Goal: Task Accomplishment & Management: Complete application form

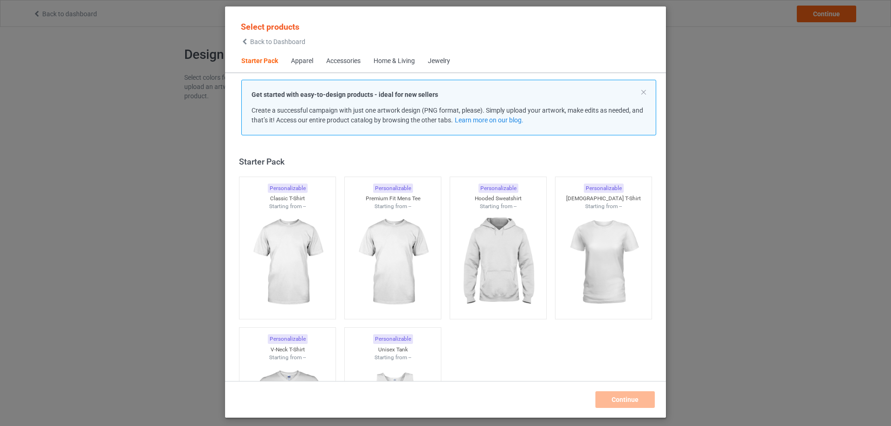
scroll to position [12, 0]
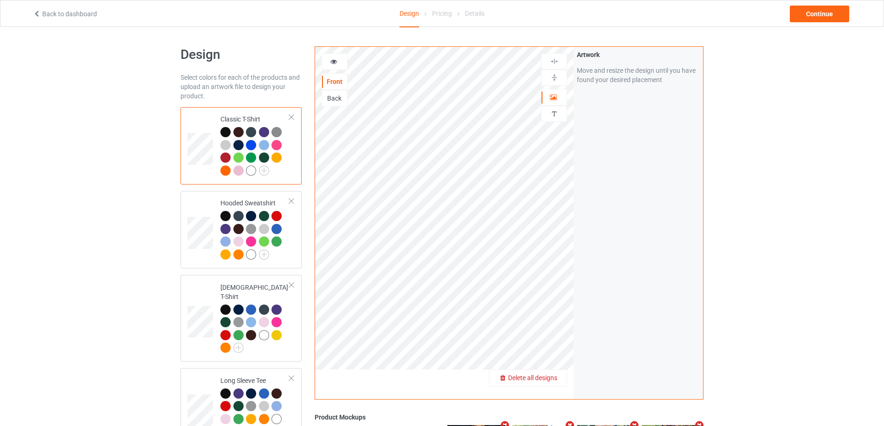
click at [555, 377] on span "Delete all designs" at bounding box center [532, 377] width 49 height 7
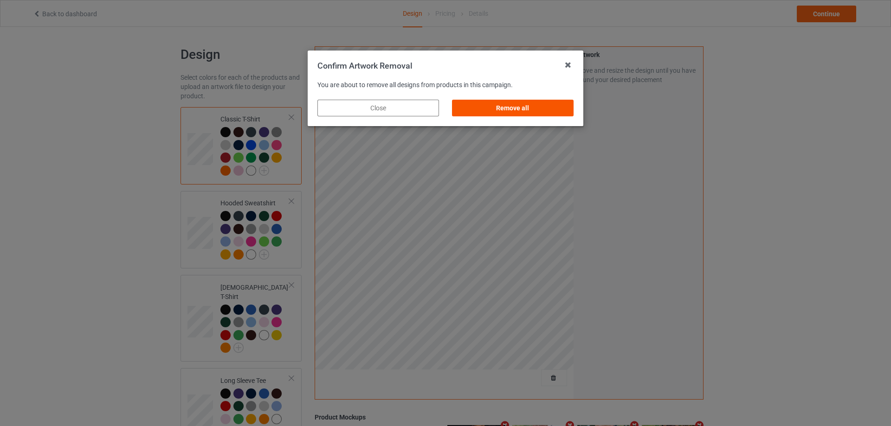
click at [523, 107] on div "Remove all" at bounding box center [513, 108] width 122 height 17
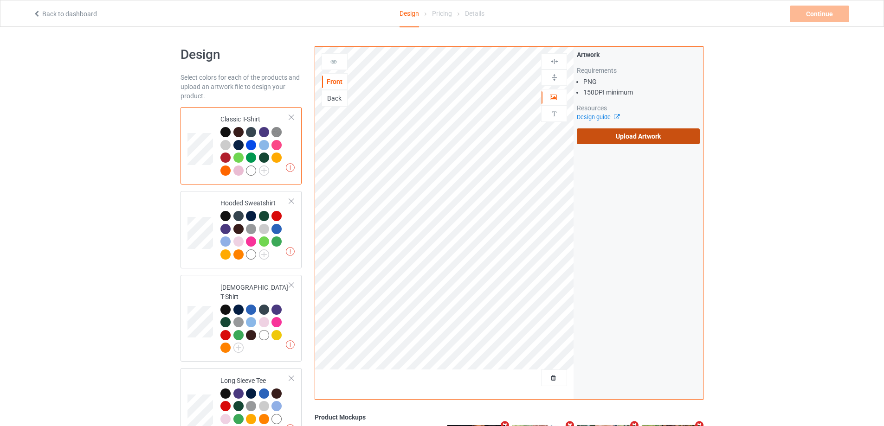
click at [621, 135] on label "Upload Artwork" at bounding box center [638, 137] width 123 height 16
click at [0, 0] on input "Upload Artwork" at bounding box center [0, 0] width 0 height 0
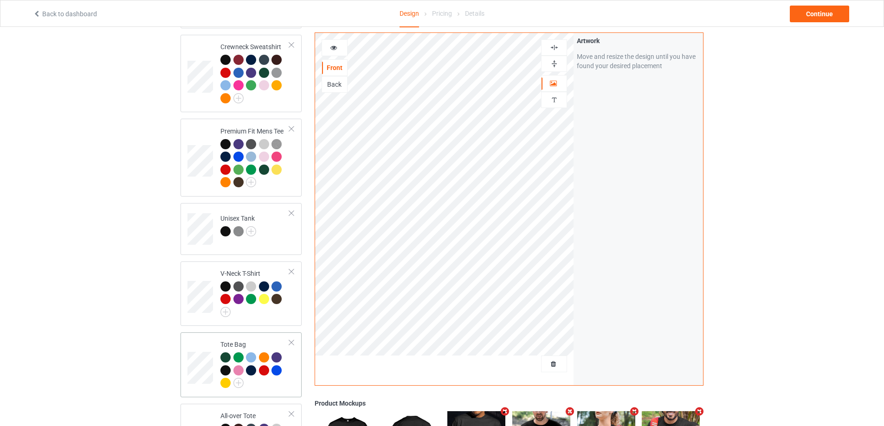
scroll to position [603, 0]
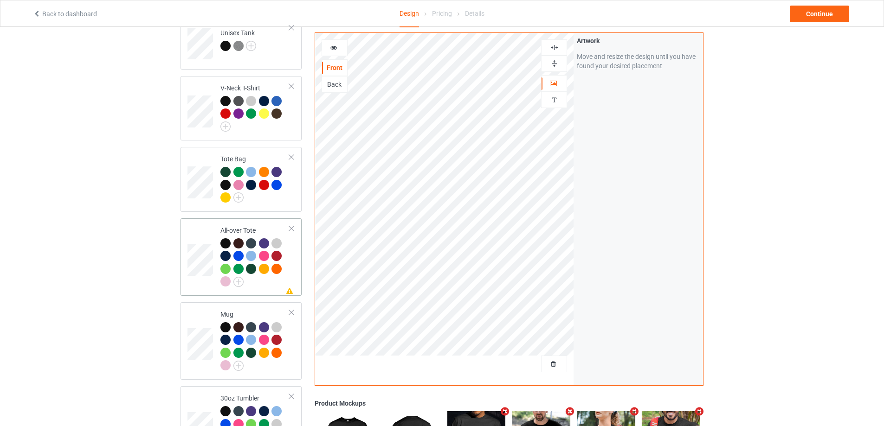
click at [277, 284] on td "Missing artwork on 1 side(s) All-over Tote" at bounding box center [254, 257] width 79 height 70
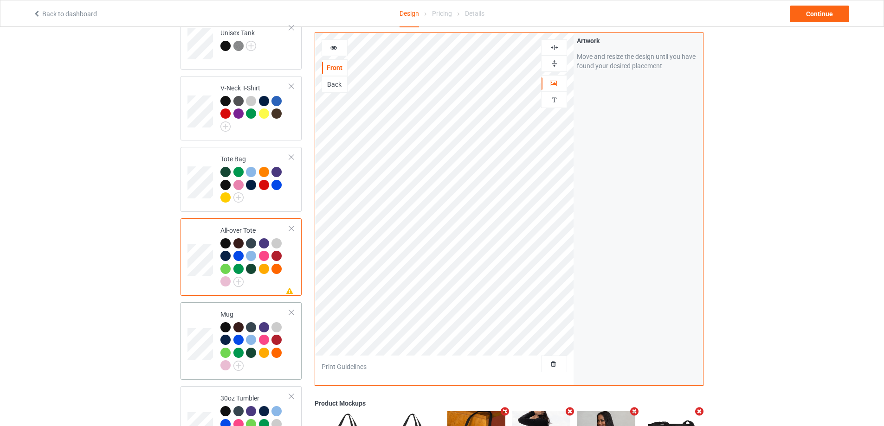
scroll to position [742, 0]
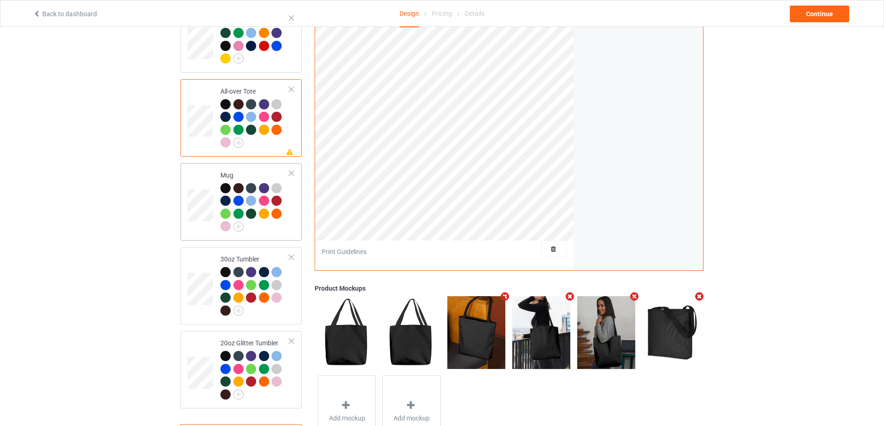
click at [282, 230] on td "Mug" at bounding box center [254, 202] width 79 height 70
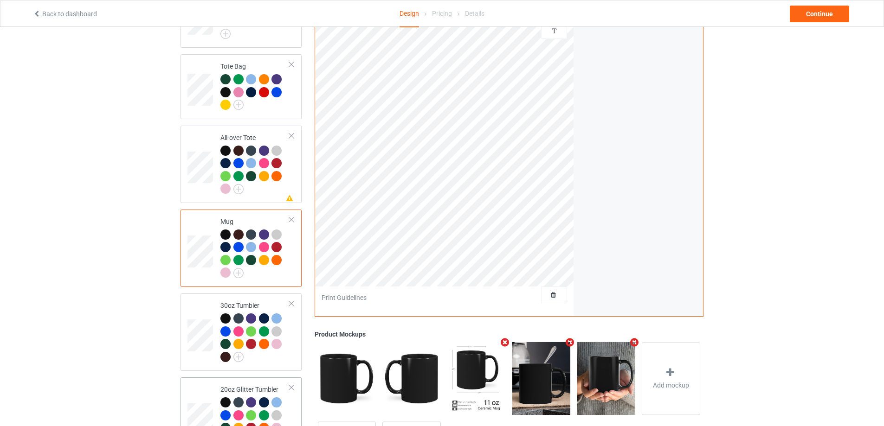
scroll to position [742, 0]
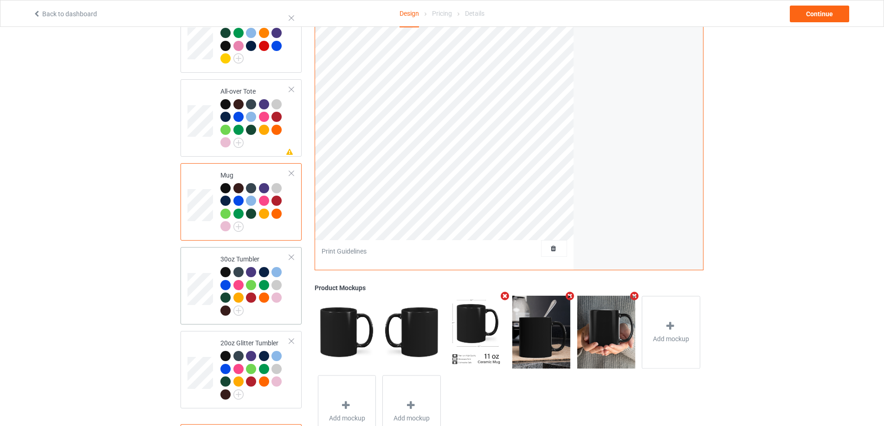
click at [287, 313] on div at bounding box center [254, 292] width 69 height 51
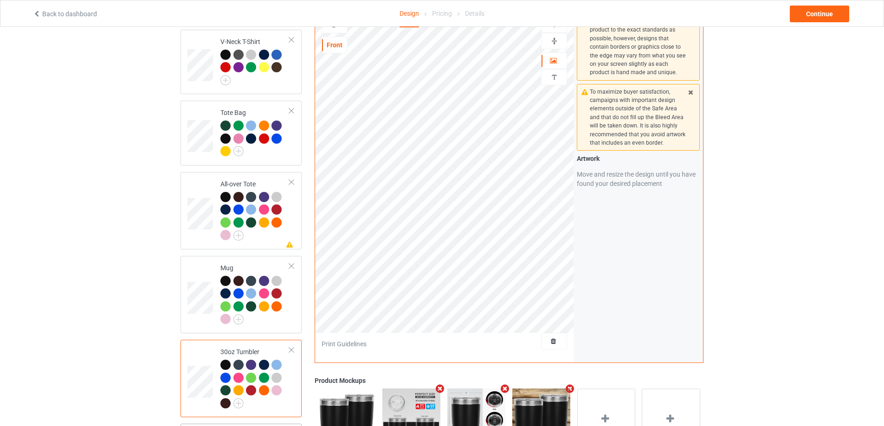
scroll to position [784, 0]
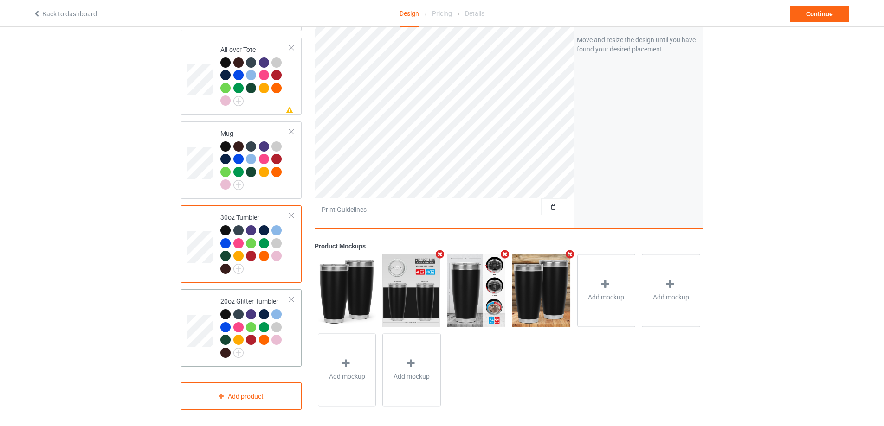
click at [296, 358] on div "20oz Glitter Tumbler" at bounding box center [240, 328] width 121 height 77
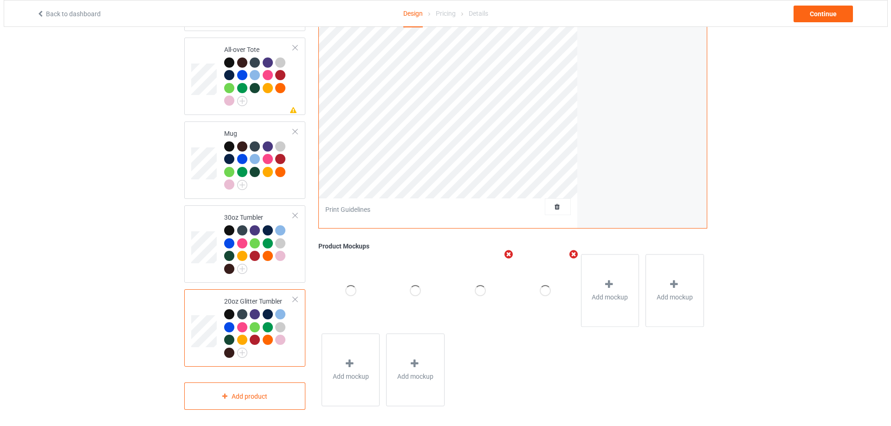
scroll to position [645, 0]
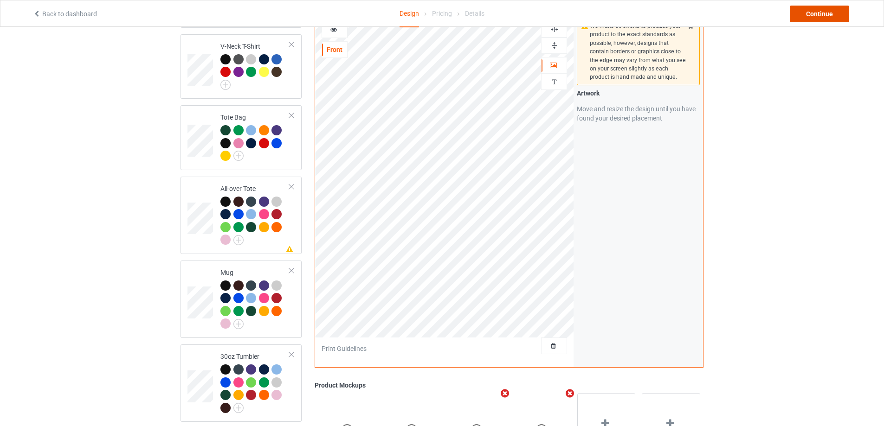
click at [812, 17] on div "Continue" at bounding box center [819, 14] width 59 height 17
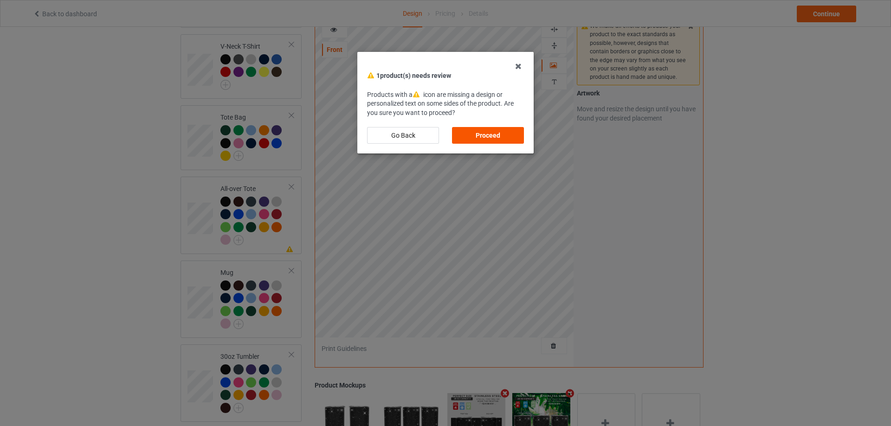
click at [481, 131] on div "Proceed" at bounding box center [488, 135] width 72 height 17
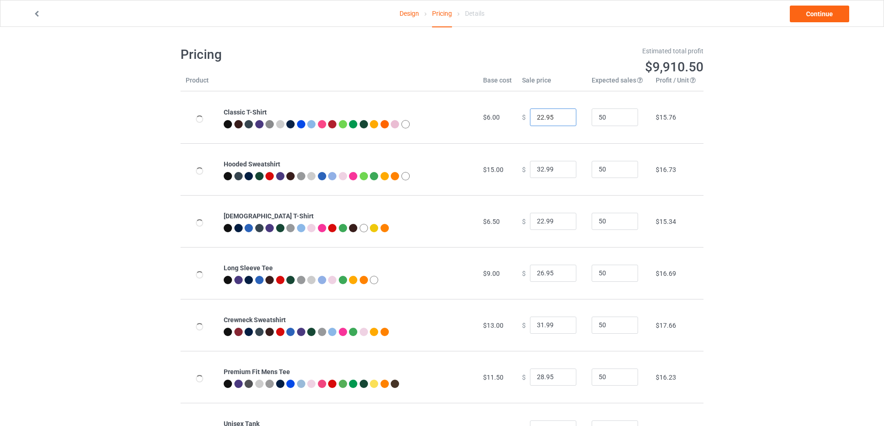
drag, startPoint x: 545, startPoint y: 120, endPoint x: 551, endPoint y: 121, distance: 6.2
click at [551, 121] on input "22.95" at bounding box center [553, 118] width 46 height 18
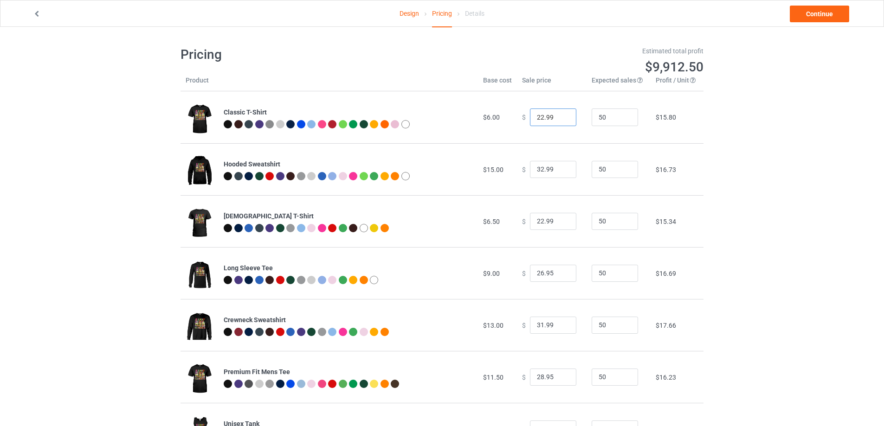
type input "22.99"
drag, startPoint x: 545, startPoint y: 273, endPoint x: 552, endPoint y: 282, distance: 10.9
click at [552, 282] on input "26.95" at bounding box center [553, 274] width 46 height 18
type input "26.99"
click at [818, 15] on link "Continue" at bounding box center [819, 14] width 59 height 17
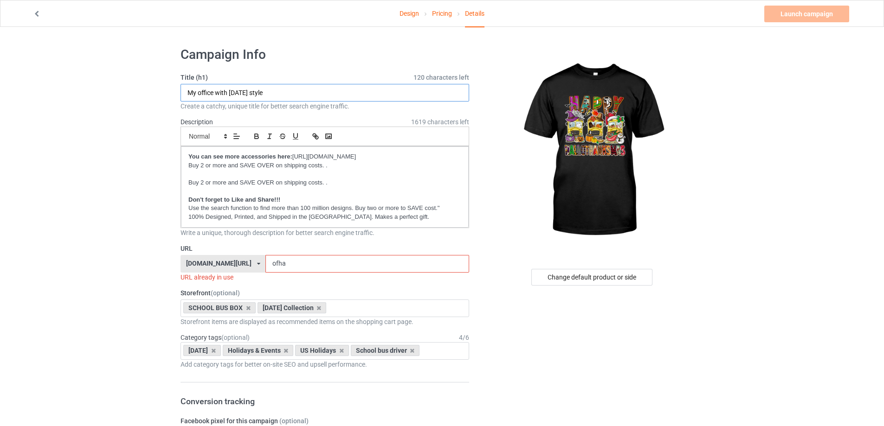
click at [431, 94] on input "My office with [DATE] style" at bounding box center [324, 93] width 289 height 18
click at [223, 93] on input "Happy hallothankmas" at bounding box center [324, 93] width 289 height 18
type input "Happy Hallo-Thank-[PERSON_NAME]"
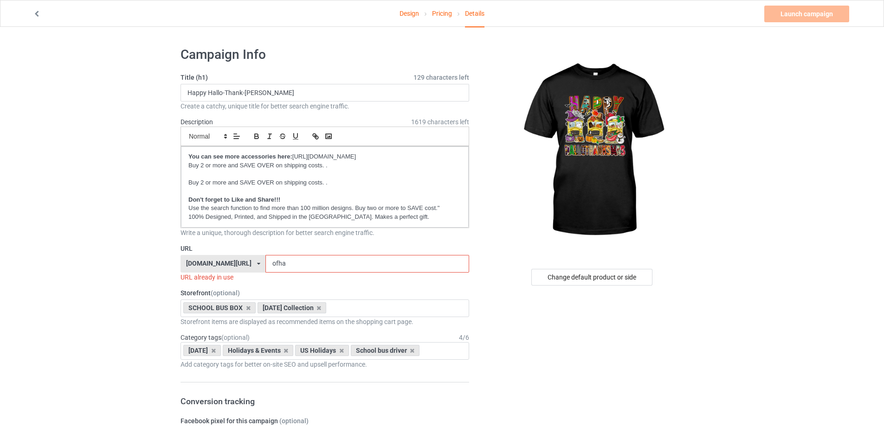
click at [321, 266] on input "ofha" at bounding box center [366, 264] width 203 height 18
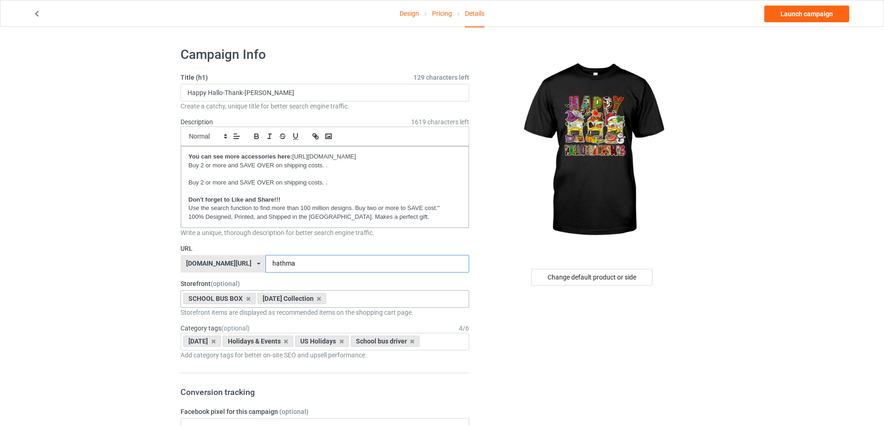
type input "hathma"
click at [338, 300] on div "SCHOOL BUS BOX [DATE] Collection Welcome Back to school Love the bus month Pink…" at bounding box center [324, 299] width 289 height 18
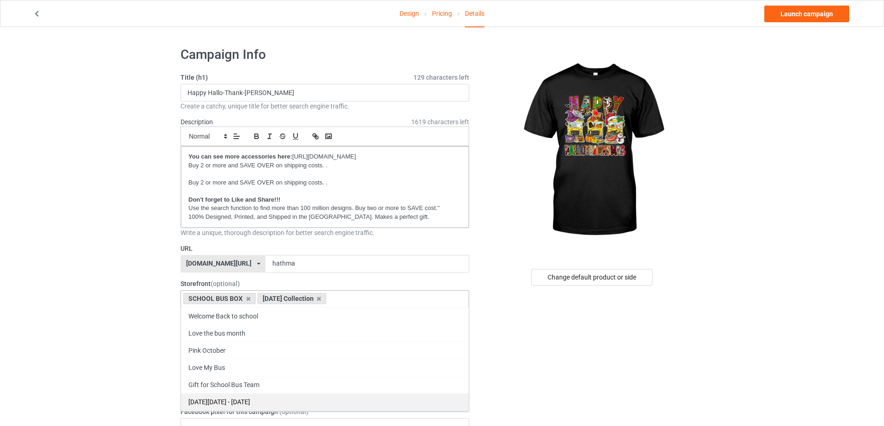
click at [289, 396] on div "[DATE][DATE] - [DATE]" at bounding box center [325, 401] width 288 height 17
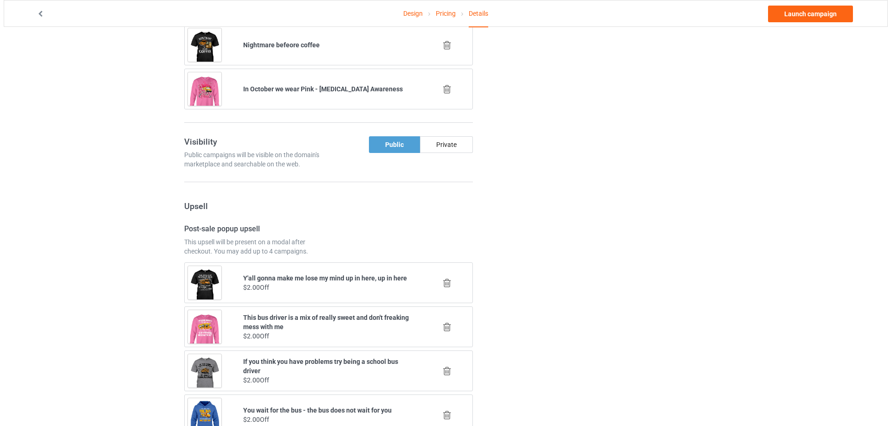
scroll to position [557, 0]
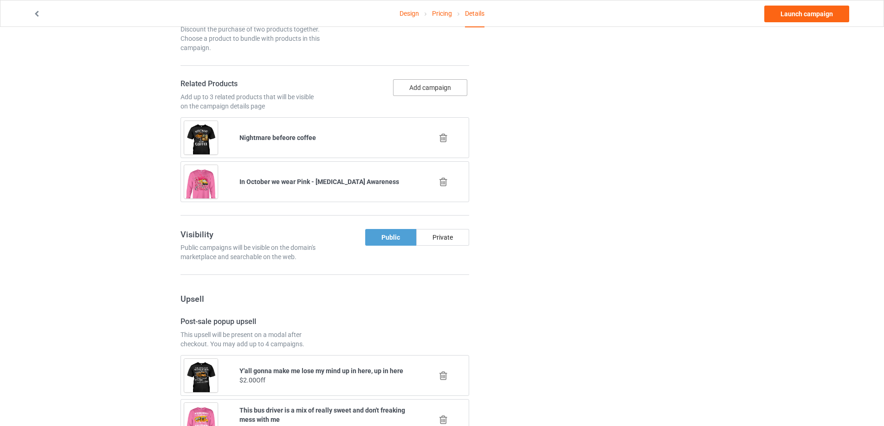
click at [429, 96] on button "Add campaign" at bounding box center [430, 87] width 74 height 17
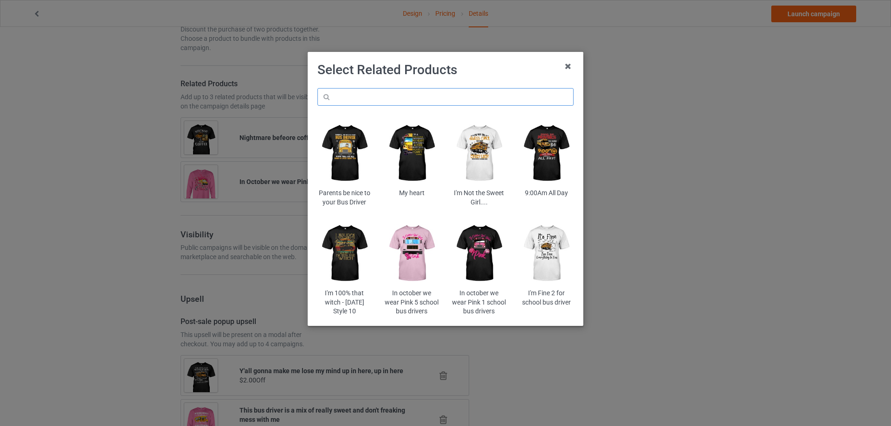
click at [393, 96] on input "text" at bounding box center [445, 97] width 256 height 18
paste input "sowit"
type input "sowit"
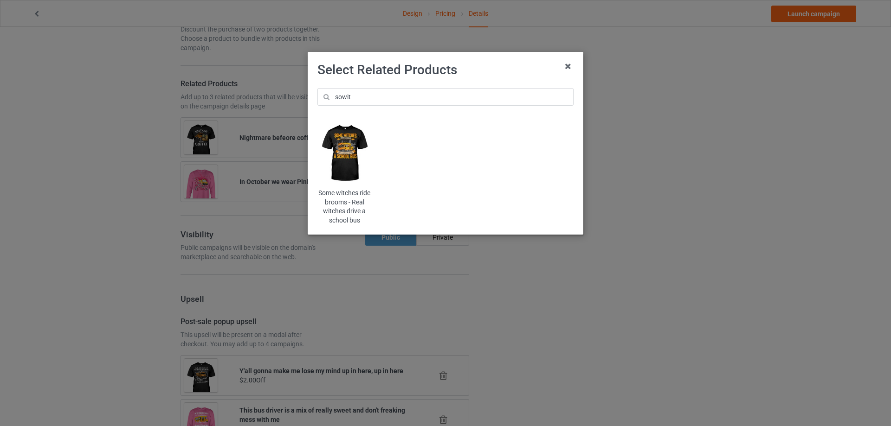
click at [357, 173] on img at bounding box center [344, 154] width 54 height 68
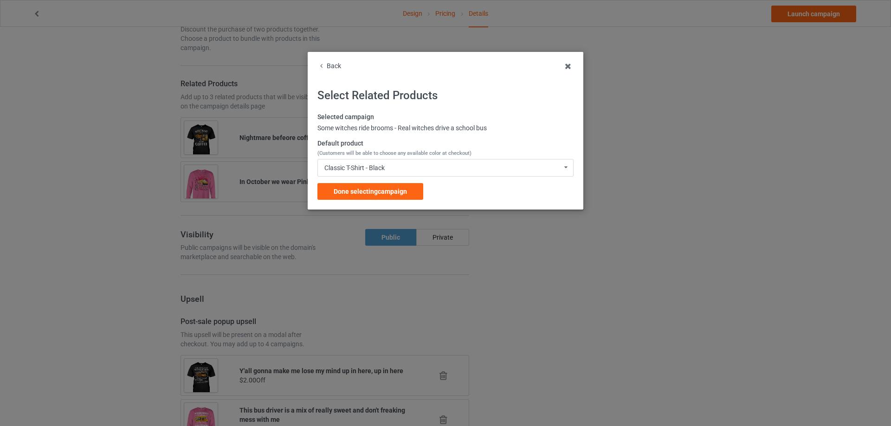
click at [383, 167] on div "Classic T-Shirt - Black" at bounding box center [354, 168] width 60 height 6
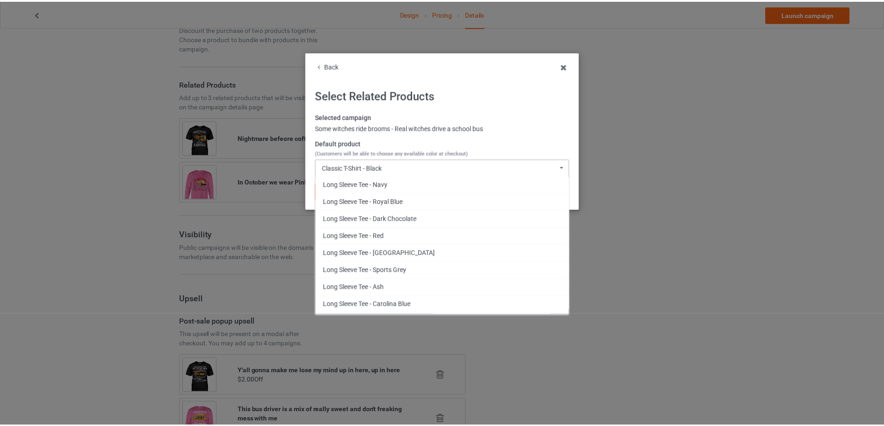
scroll to position [882, 0]
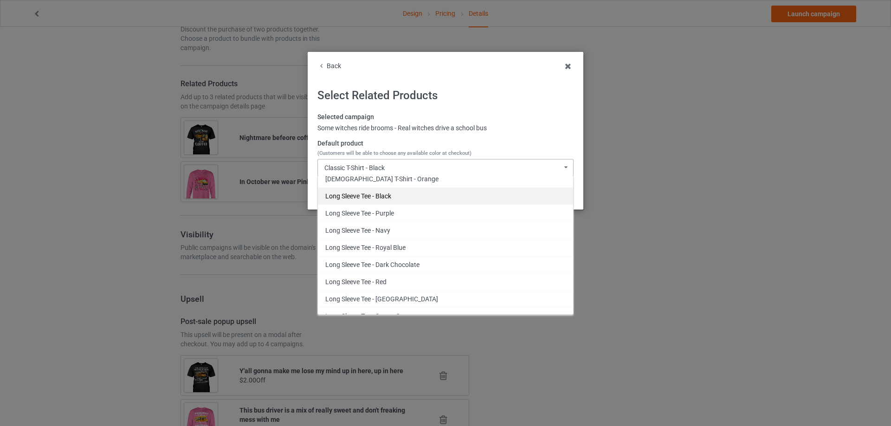
click at [448, 194] on div "Long Sleeve Tee - Black" at bounding box center [445, 195] width 255 height 17
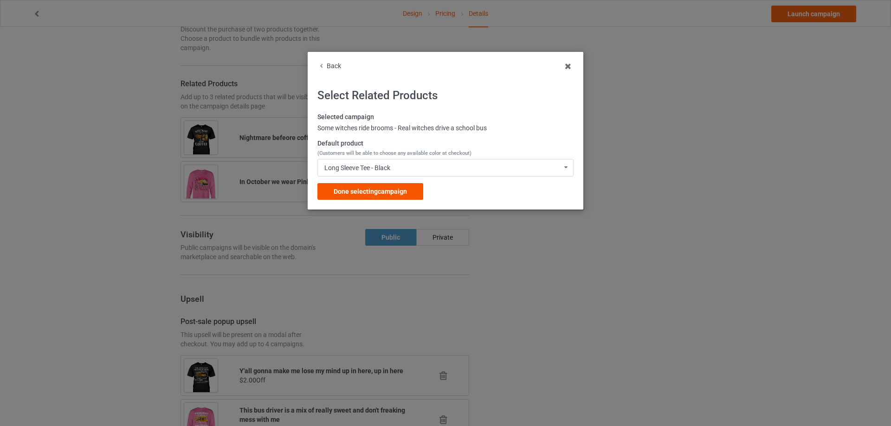
click at [394, 191] on span "Done selecting campaign" at bounding box center [370, 191] width 73 height 7
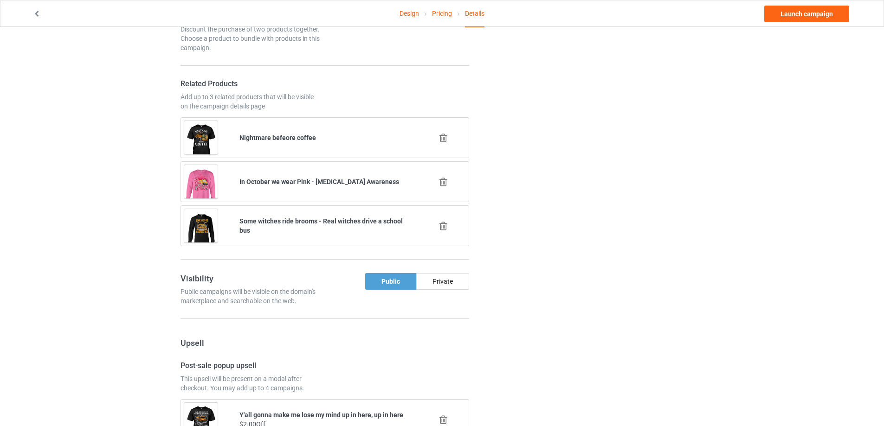
click at [441, 187] on icon at bounding box center [444, 182] width 12 height 10
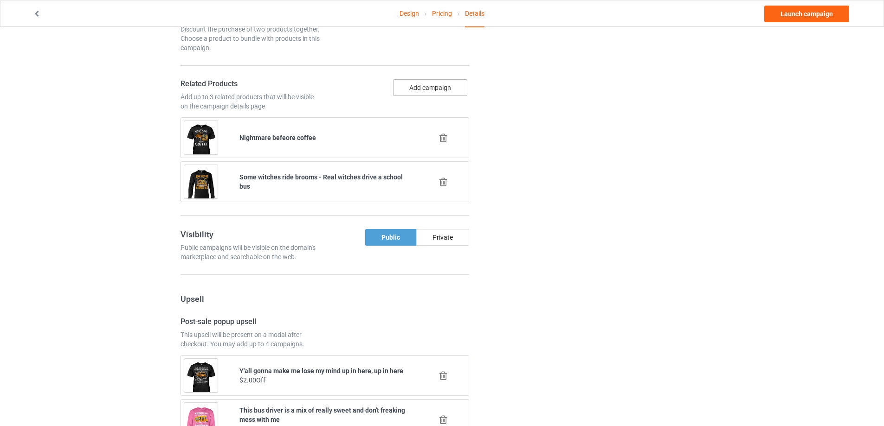
click at [438, 96] on button "Add campaign" at bounding box center [430, 87] width 74 height 17
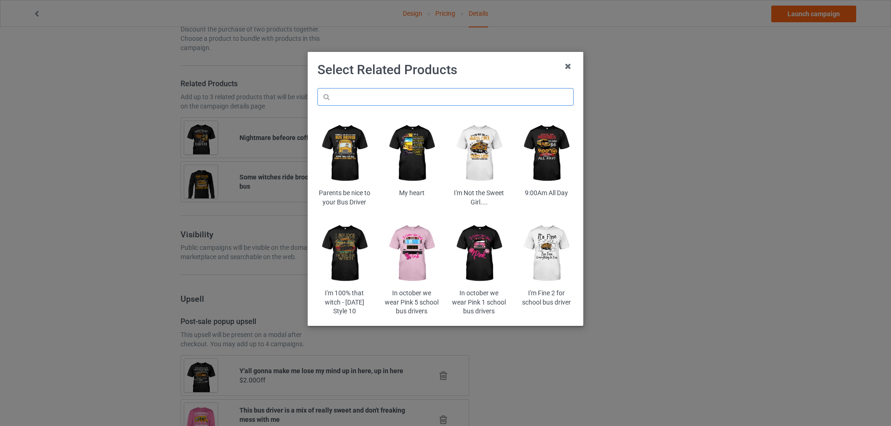
click at [421, 101] on input "text" at bounding box center [445, 97] width 256 height 18
paste input "pioc5b"
type input "pioc5b"
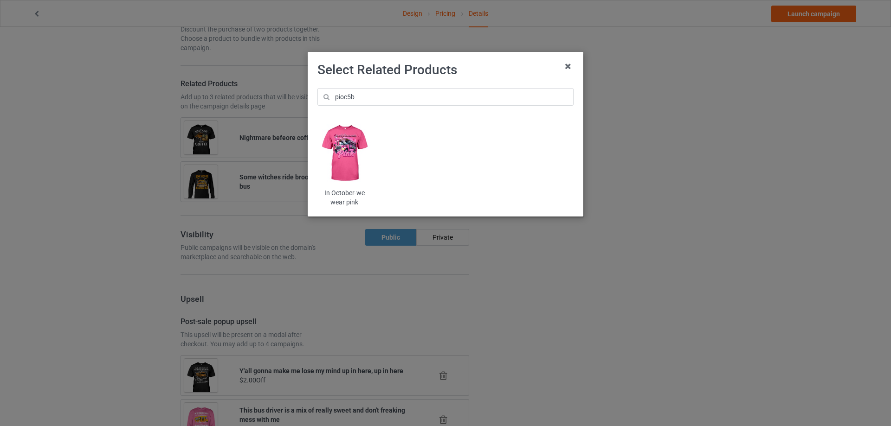
click at [352, 160] on img at bounding box center [344, 154] width 54 height 68
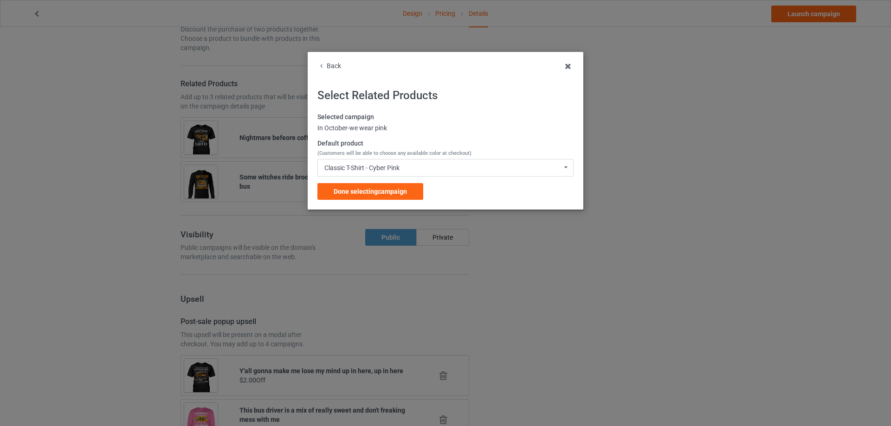
click at [345, 188] on span "Done selecting campaign" at bounding box center [370, 191] width 73 height 7
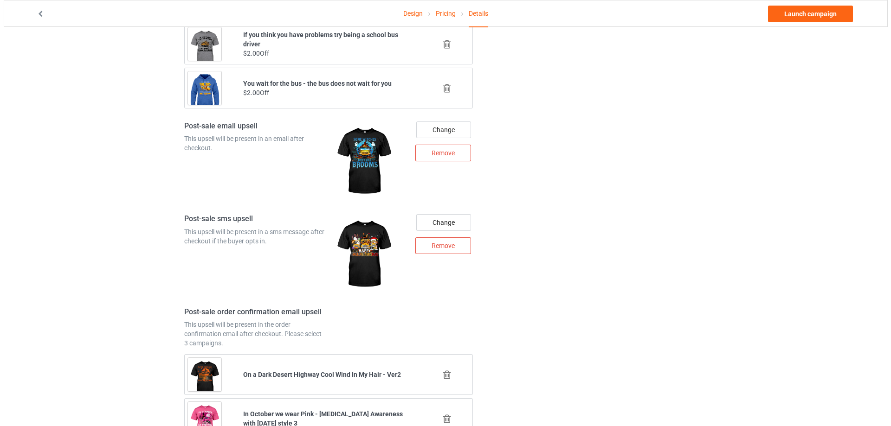
scroll to position [1067, 0]
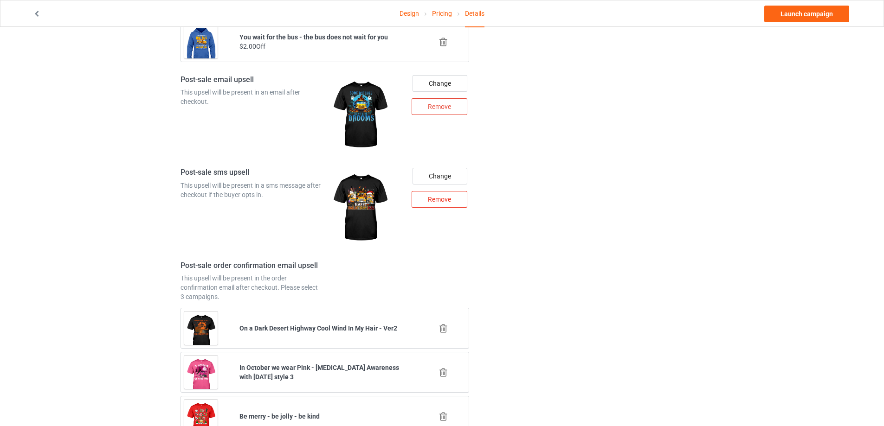
click at [443, 208] on div "Remove" at bounding box center [440, 199] width 56 height 17
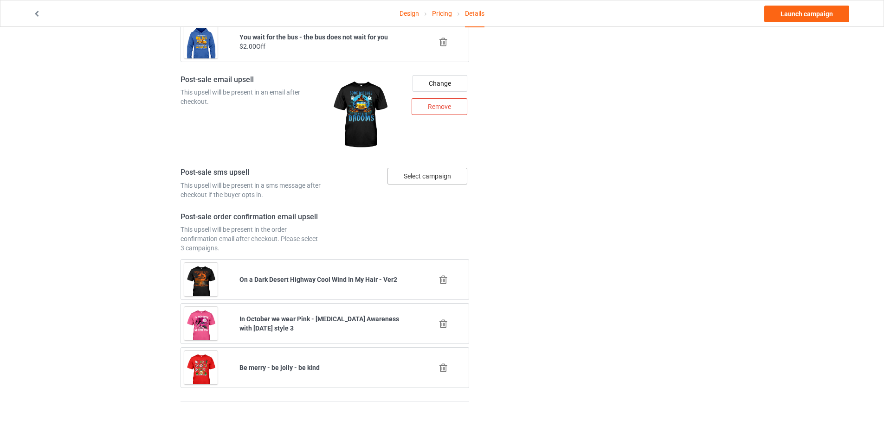
click at [443, 185] on div "Select campaign" at bounding box center [427, 176] width 80 height 17
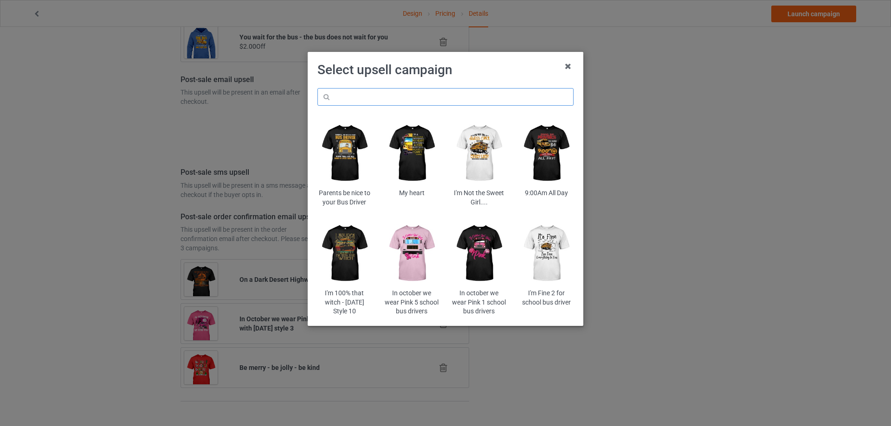
click at [388, 101] on input "text" at bounding box center [445, 97] width 256 height 18
paste input "beaau1"
type input "beaau1"
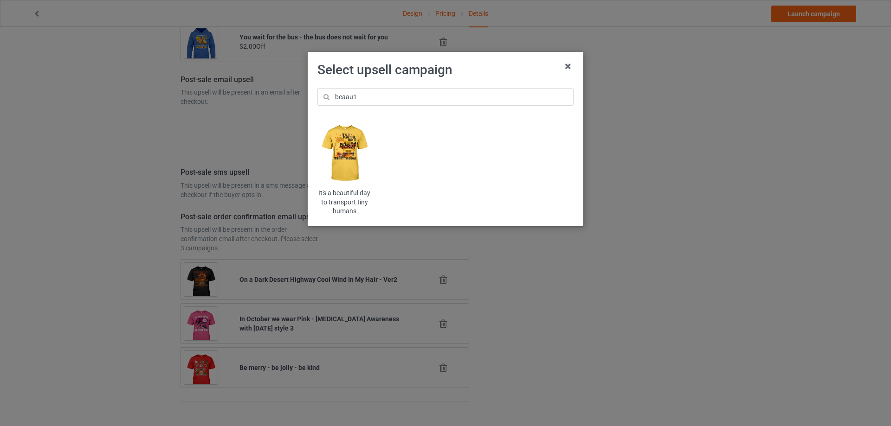
click at [348, 153] on img at bounding box center [344, 154] width 54 height 68
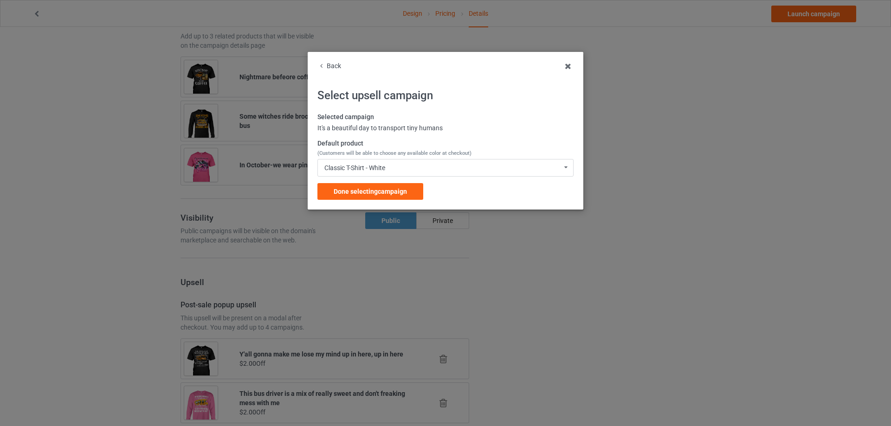
scroll to position [1067, 0]
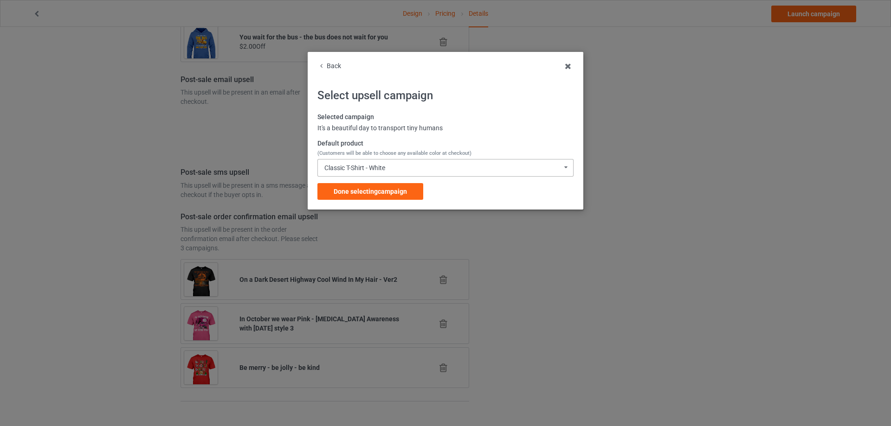
click at [360, 170] on div "Classic T-Shirt - White" at bounding box center [354, 168] width 61 height 6
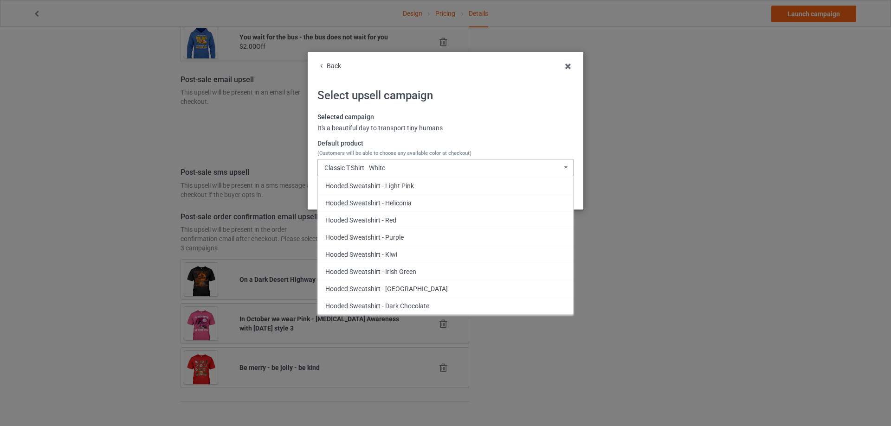
scroll to position [835, 0]
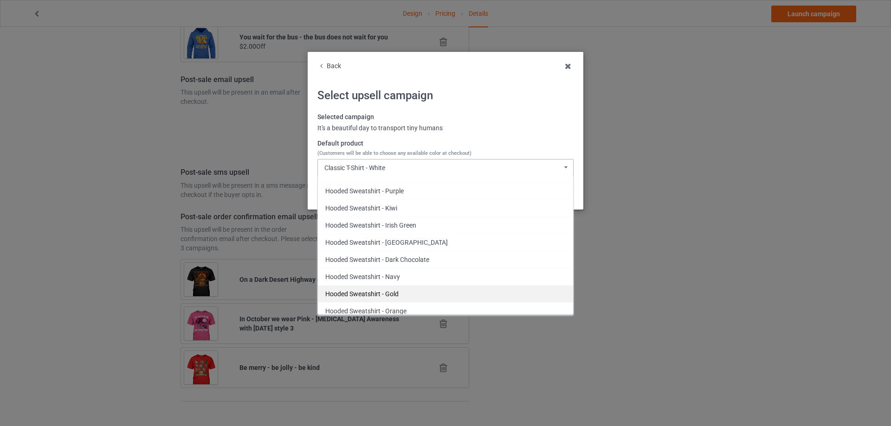
click at [377, 290] on div "Hooded Sweatshirt - Gold" at bounding box center [445, 293] width 255 height 17
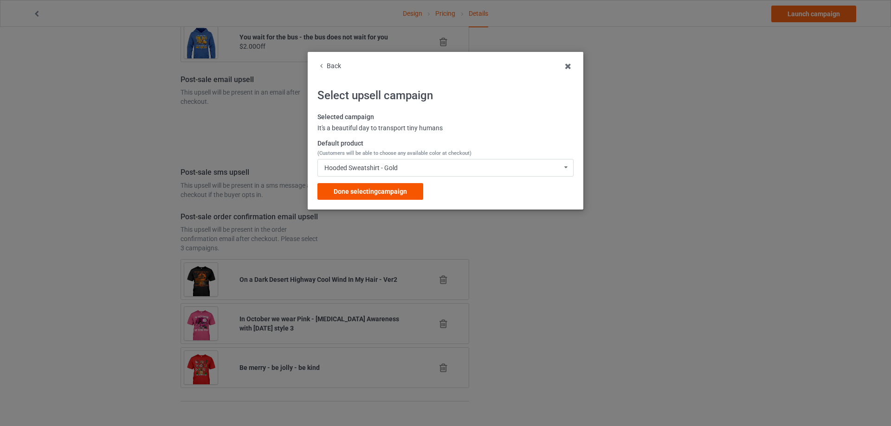
click at [395, 193] on span "Done selecting campaign" at bounding box center [370, 191] width 73 height 7
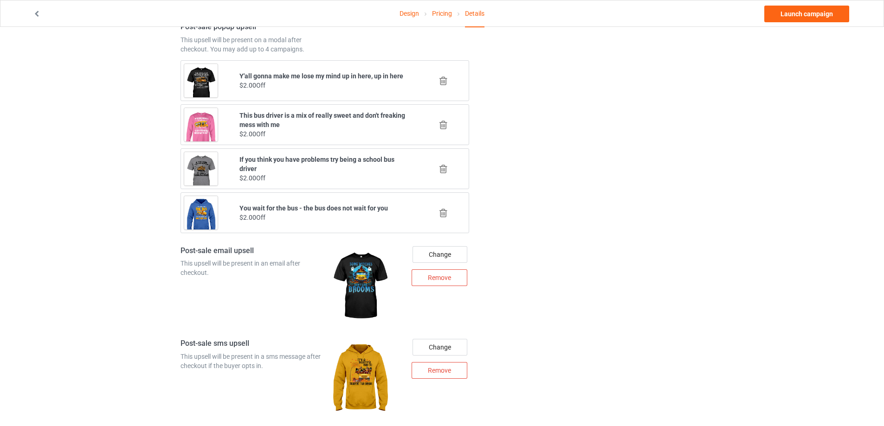
scroll to position [1125, 0]
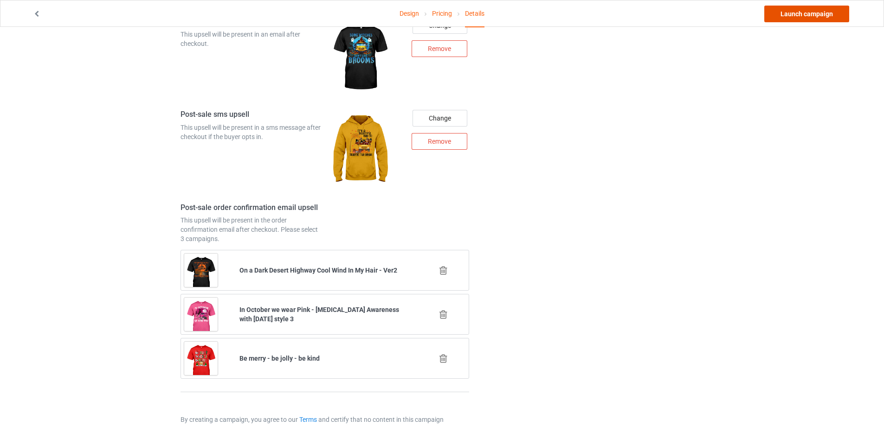
click at [785, 18] on link "Launch campaign" at bounding box center [806, 14] width 85 height 17
